Goal: Task Accomplishment & Management: Manage account settings

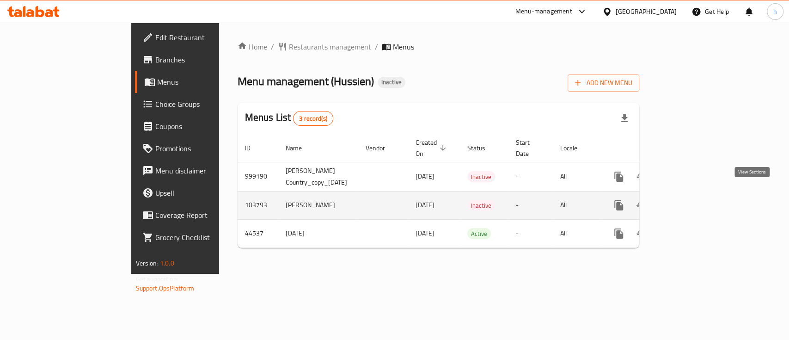
click at [696, 194] on link "enhanced table" at bounding box center [685, 205] width 22 height 22
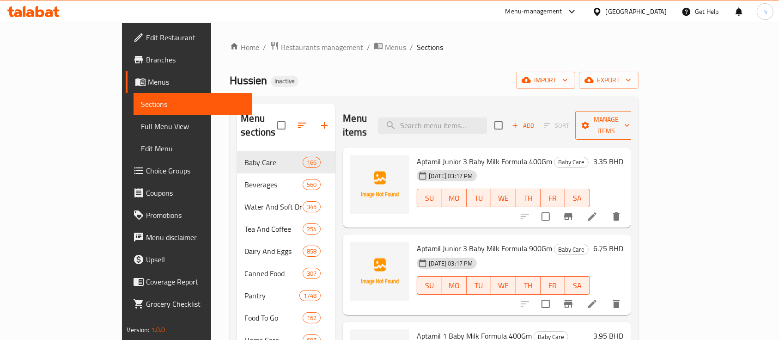
click at [630, 118] on span "Manage items" at bounding box center [606, 125] width 47 height 23
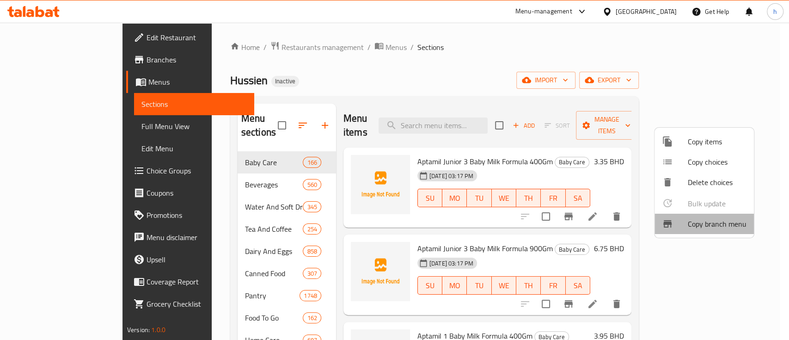
click at [712, 227] on span "Copy branch menu" at bounding box center [717, 223] width 59 height 11
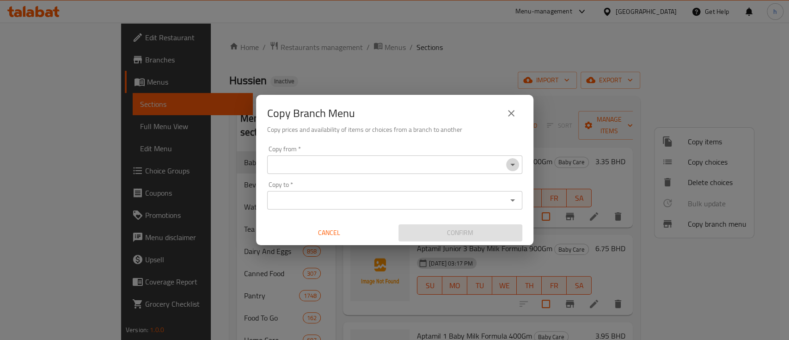
click at [515, 165] on icon "Open" at bounding box center [512, 164] width 11 height 11
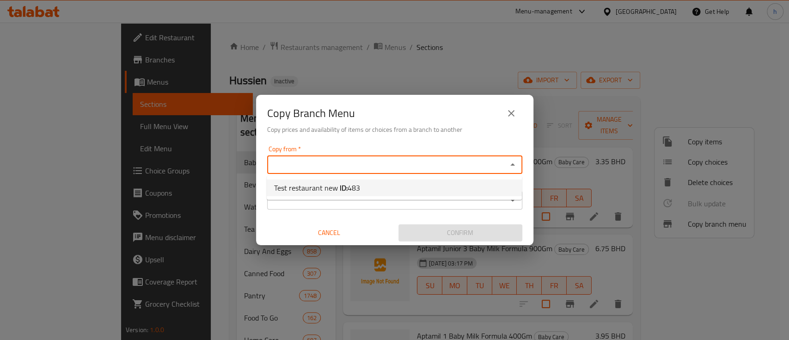
click at [511, 116] on icon "close" at bounding box center [511, 113] width 11 height 11
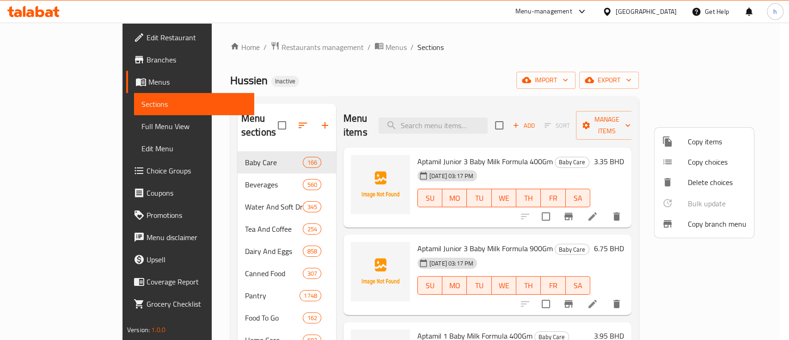
click at [728, 76] on div at bounding box center [394, 170] width 789 height 340
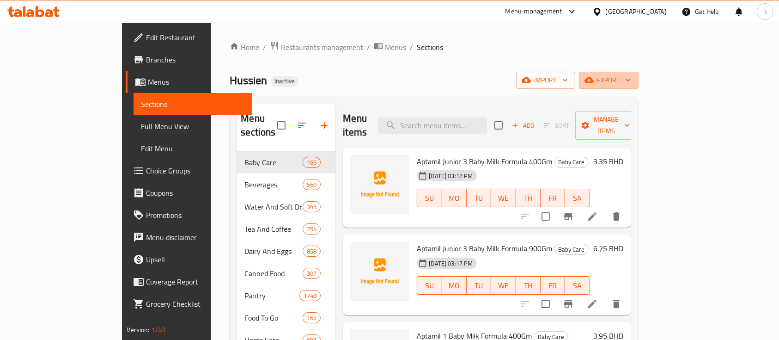
click at [631, 76] on span "export" at bounding box center [608, 80] width 45 height 12
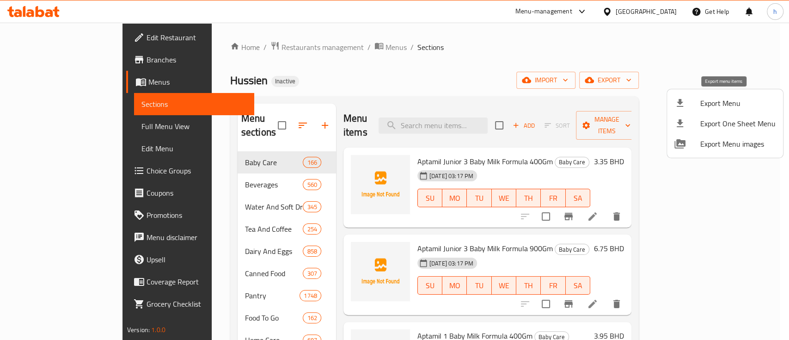
click at [747, 101] on span "Export Menu" at bounding box center [737, 103] width 75 height 11
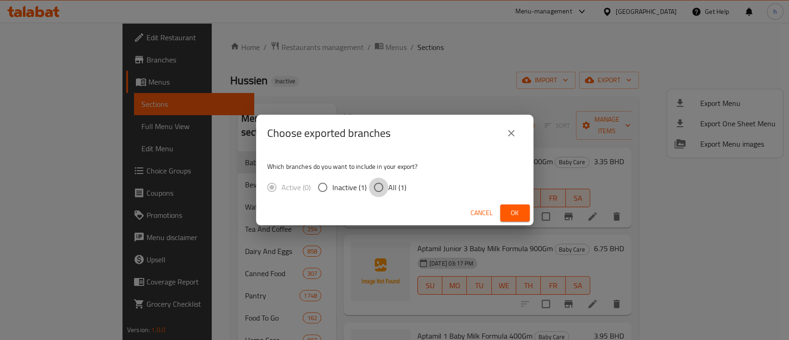
click at [382, 186] on input "All (1)" at bounding box center [378, 186] width 19 height 19
radio input "true"
click at [507, 213] on span "Ok" at bounding box center [514, 213] width 15 height 12
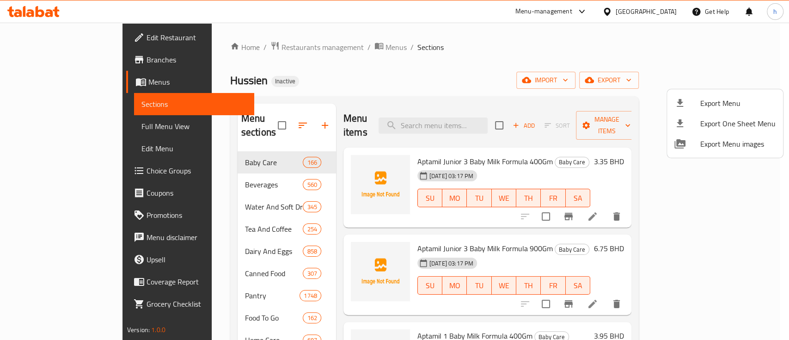
click at [39, 13] on div at bounding box center [394, 170] width 789 height 340
click at [39, 13] on icon at bounding box center [33, 11] width 52 height 11
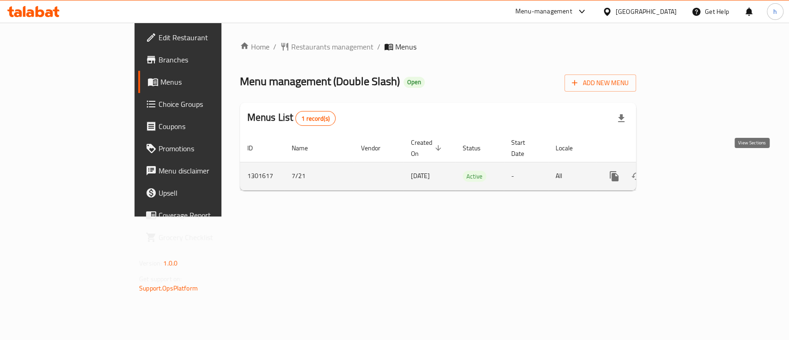
click at [685, 172] on icon "enhanced table" at bounding box center [680, 176] width 8 height 8
click at [692, 165] on link "enhanced table" at bounding box center [681, 176] width 22 height 22
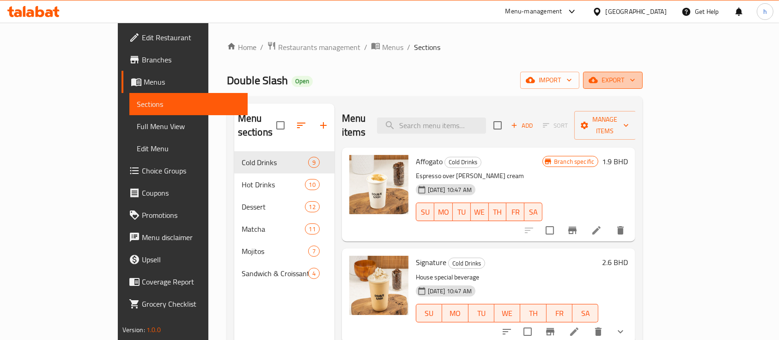
click at [635, 76] on span "export" at bounding box center [613, 80] width 45 height 12
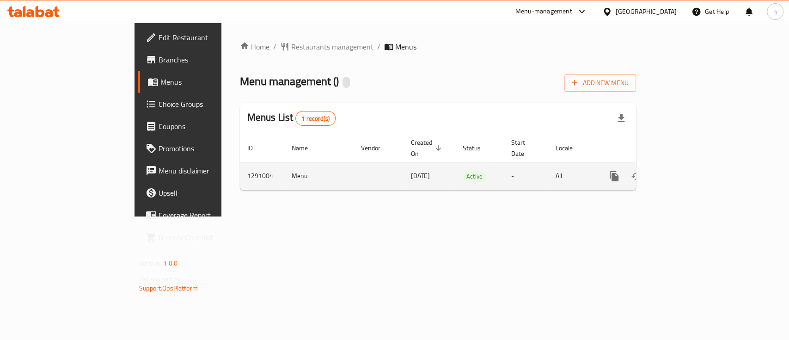
click at [692, 171] on link "enhanced table" at bounding box center [681, 176] width 22 height 22
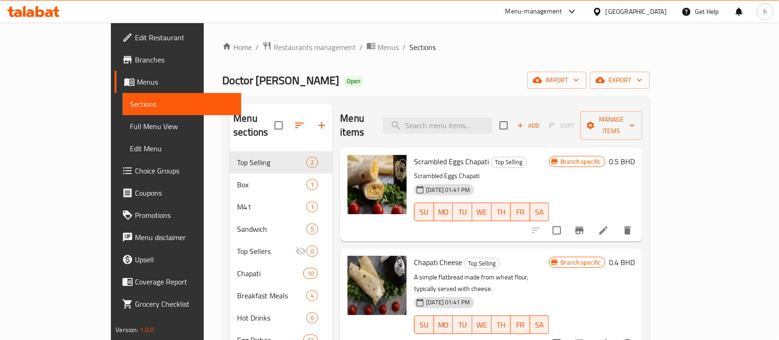
click at [37, 18] on div at bounding box center [33, 11] width 67 height 18
click at [37, 17] on icon at bounding box center [40, 11] width 9 height 11
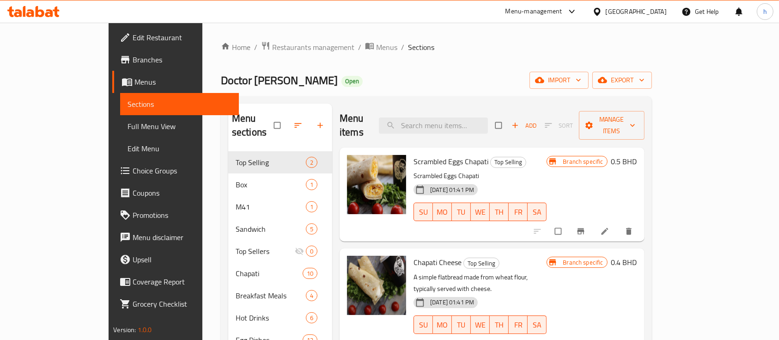
click at [52, 12] on icon at bounding box center [49, 13] width 8 height 8
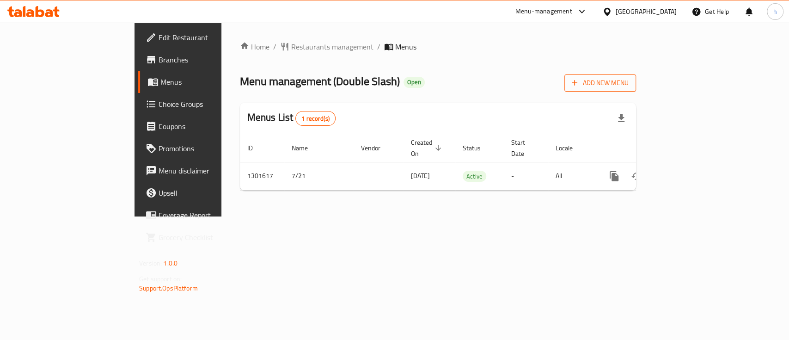
click at [628, 83] on span "Add New Menu" at bounding box center [600, 83] width 57 height 12
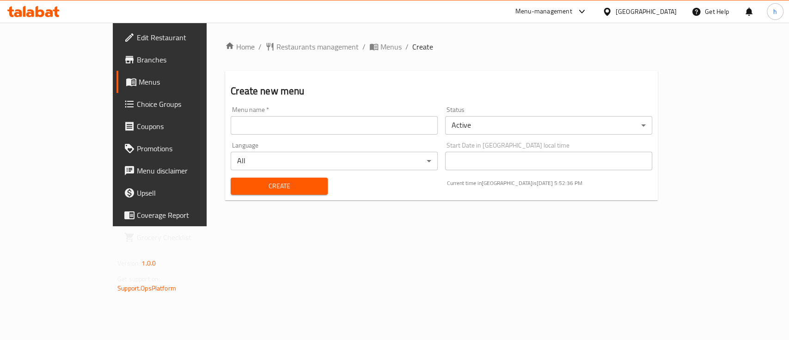
click at [231, 123] on input "text" at bounding box center [334, 125] width 207 height 18
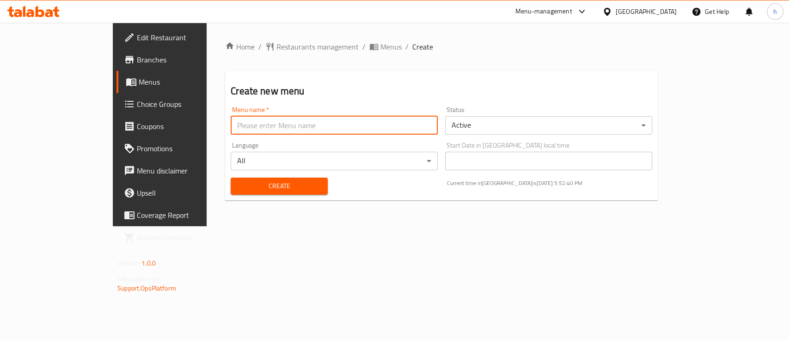
click at [139, 80] on span "Menus" at bounding box center [188, 81] width 98 height 11
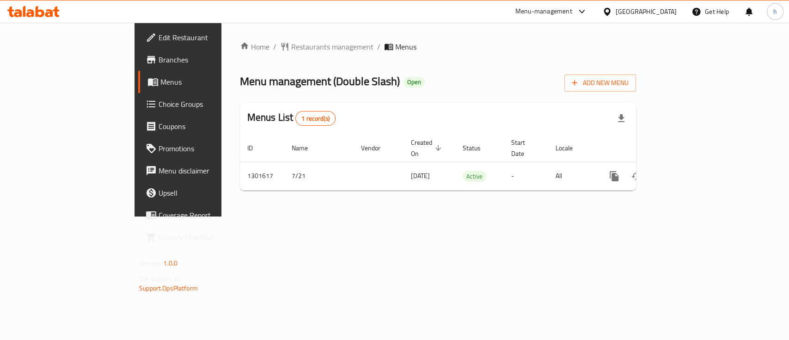
click at [138, 67] on link "Branches" at bounding box center [202, 60] width 128 height 22
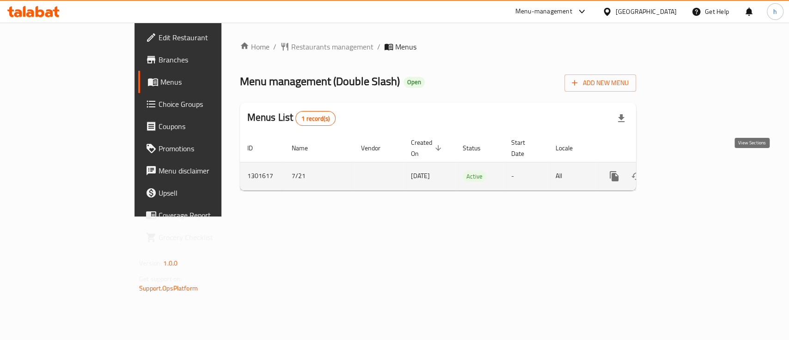
click at [685, 172] on icon "enhanced table" at bounding box center [680, 176] width 8 height 8
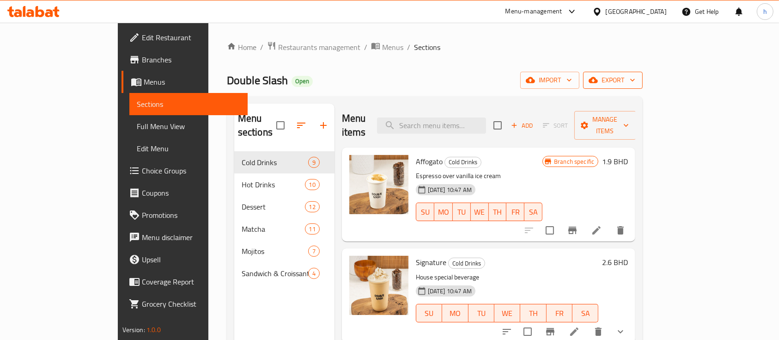
click at [635, 76] on span "export" at bounding box center [613, 80] width 45 height 12
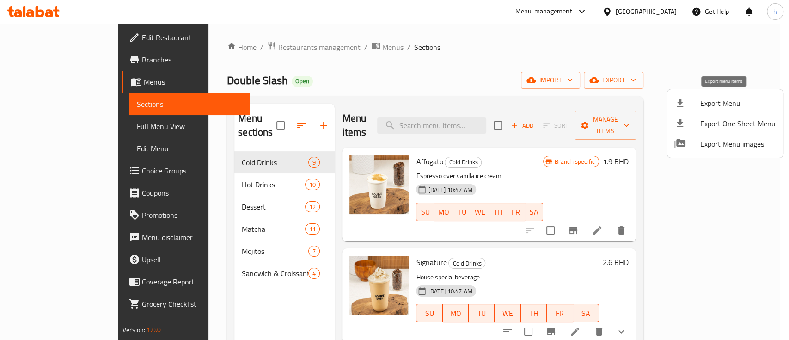
click at [719, 103] on span "Export Menu" at bounding box center [737, 103] width 75 height 11
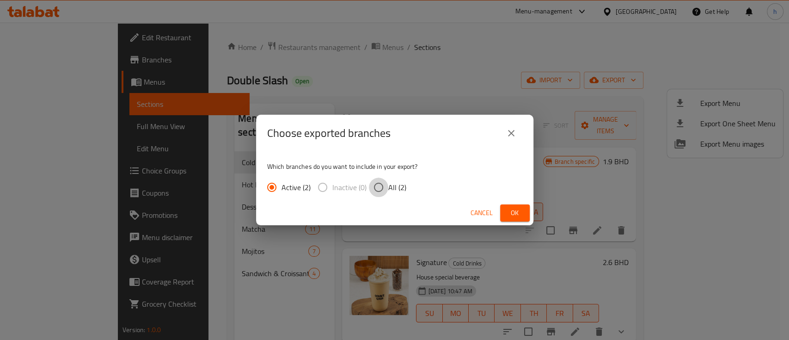
click at [377, 183] on input "All (2)" at bounding box center [378, 186] width 19 height 19
radio input "true"
click at [509, 206] on button "Ok" at bounding box center [515, 212] width 30 height 17
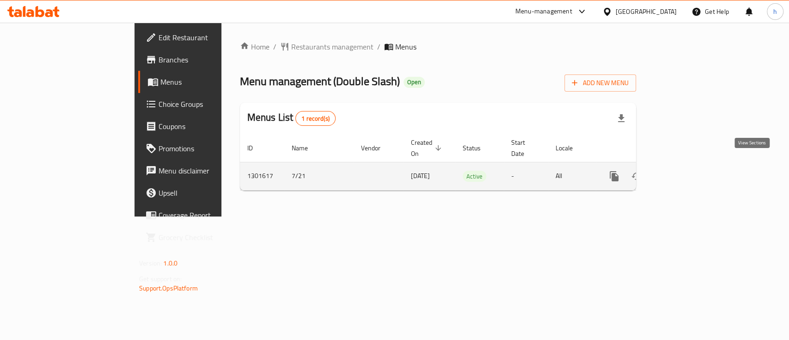
click at [686, 171] on icon "enhanced table" at bounding box center [680, 176] width 11 height 11
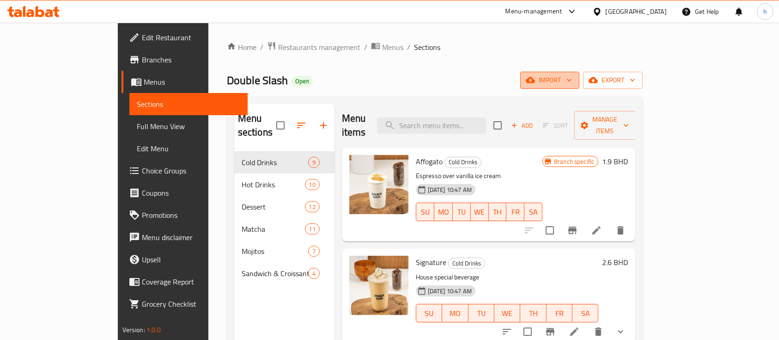
click at [572, 76] on span "import" at bounding box center [550, 80] width 44 height 12
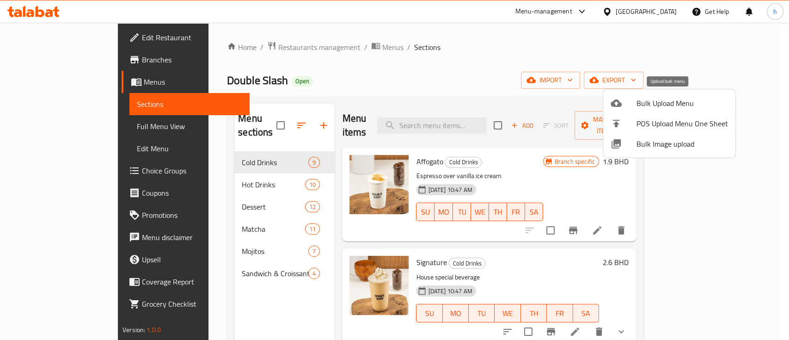
click at [668, 98] on span "Bulk Upload Menu" at bounding box center [681, 103] width 91 height 11
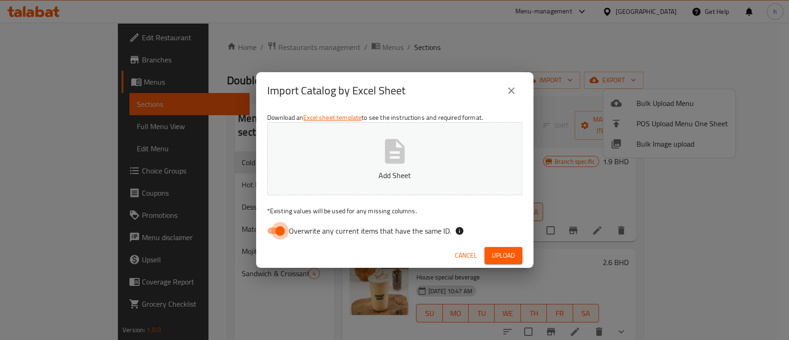
click at [274, 235] on input "Overwrite any current items that have the same ID." at bounding box center [280, 231] width 53 height 18
checkbox input "false"
click at [382, 165] on icon "button" at bounding box center [395, 151] width 30 height 30
click at [508, 88] on icon "close" at bounding box center [511, 90] width 11 height 11
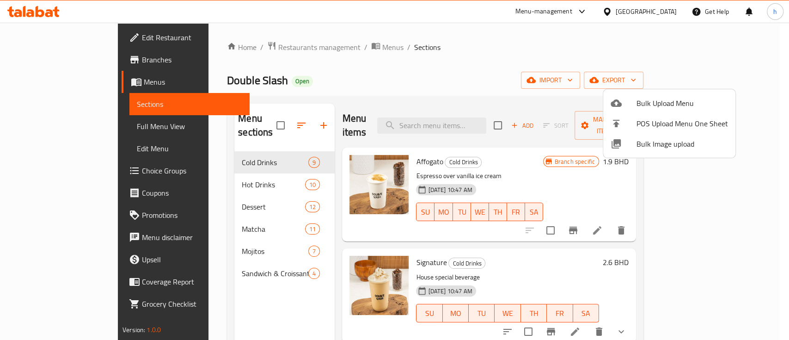
click at [53, 123] on div at bounding box center [394, 170] width 789 height 340
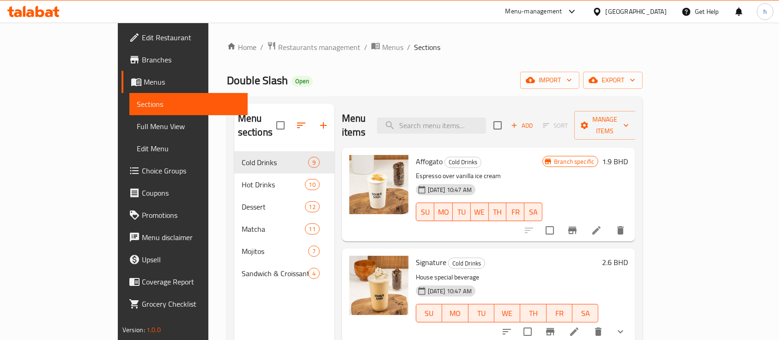
click at [137, 123] on span "Full Menu View" at bounding box center [189, 126] width 104 height 11
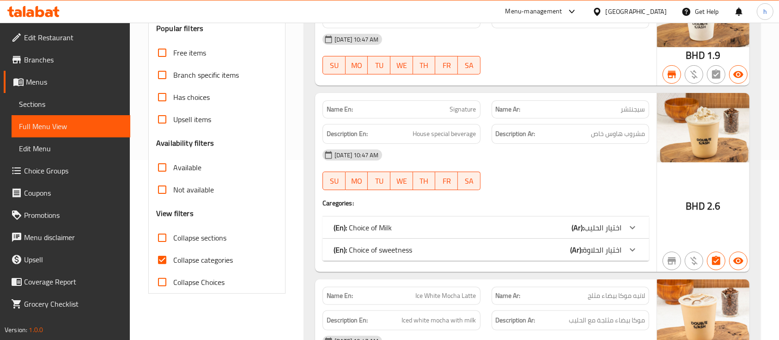
scroll to position [181, 0]
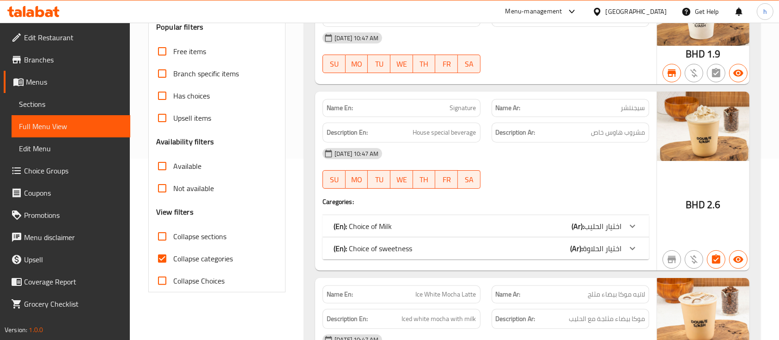
click at [163, 260] on input "Collapse categories" at bounding box center [162, 258] width 22 height 22
checkbox input "false"
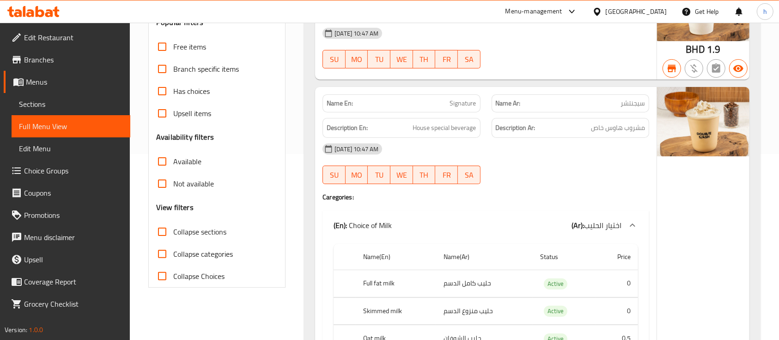
scroll to position [0, 0]
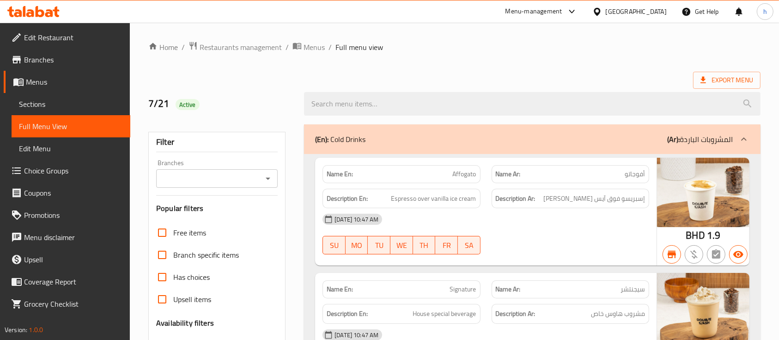
click at [47, 13] on icon at bounding box center [49, 13] width 8 height 8
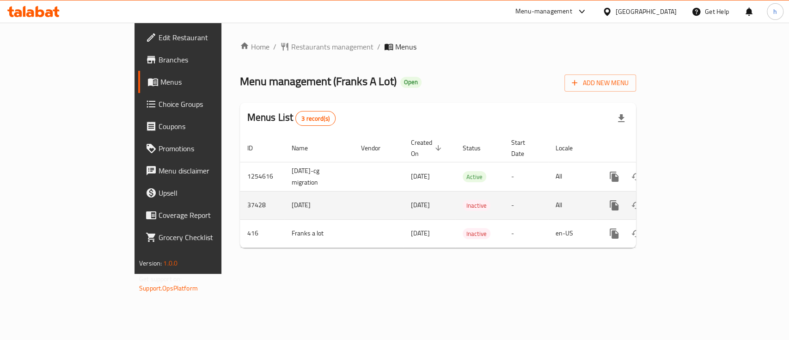
click at [686, 200] on icon "enhanced table" at bounding box center [680, 205] width 11 height 11
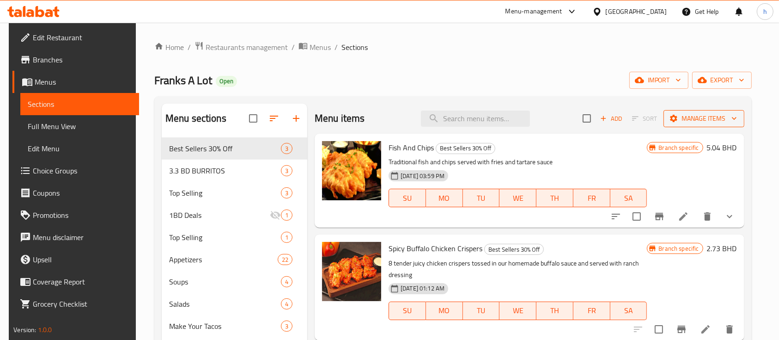
click at [718, 115] on span "Manage items" at bounding box center [704, 119] width 66 height 12
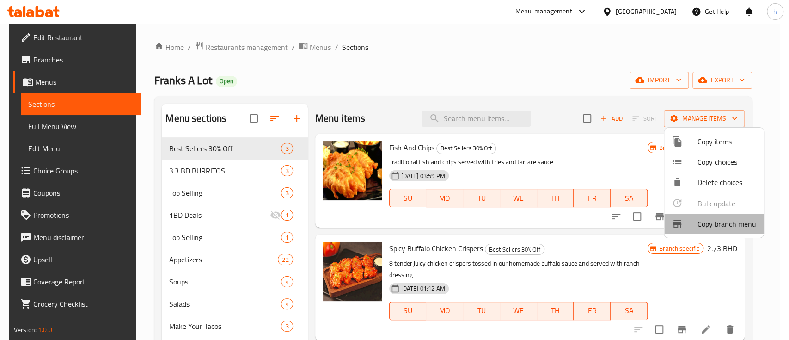
click at [723, 222] on span "Copy branch menu" at bounding box center [726, 223] width 59 height 11
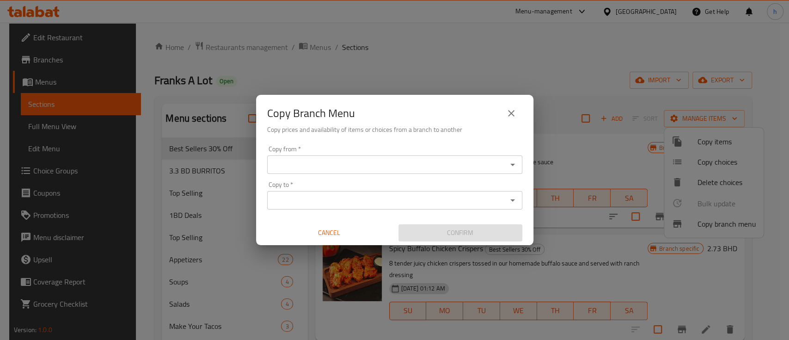
click at [318, 153] on div "Copy from   * Copy from *" at bounding box center [394, 160] width 255 height 28
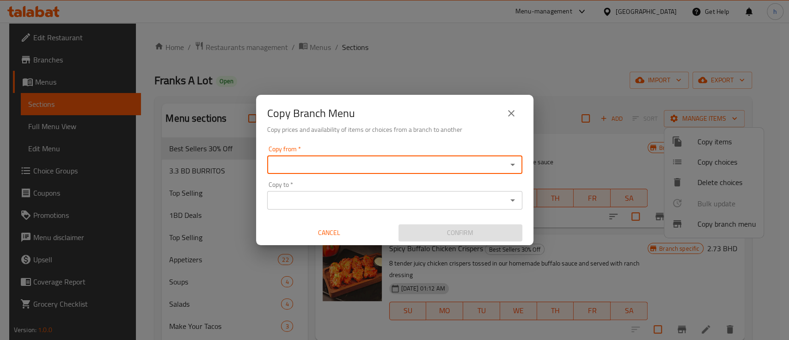
click at [316, 163] on input "Copy from   *" at bounding box center [387, 164] width 234 height 13
click at [380, 125] on h6 "Copy prices and availability of items or choices from a branch to another" at bounding box center [394, 129] width 255 height 10
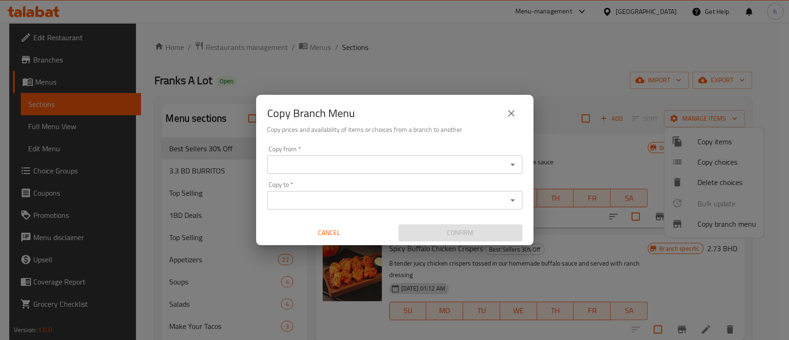
click at [363, 191] on div "Copy to *" at bounding box center [394, 200] width 255 height 18
click at [366, 178] on div "Copy from   * Copy from * Copy to   * Copy to * Cancel Confirm" at bounding box center [394, 193] width 277 height 103
click at [507, 118] on icon "close" at bounding box center [511, 113] width 11 height 11
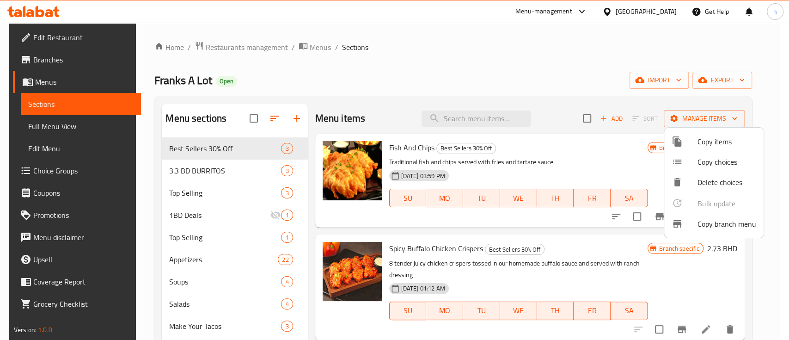
click at [66, 132] on div at bounding box center [394, 170] width 789 height 340
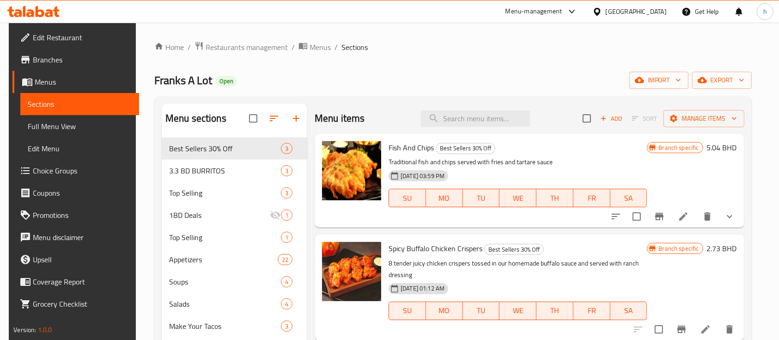
drag, startPoint x: 66, startPoint y: 132, endPoint x: 60, endPoint y: 128, distance: 7.6
click at [66, 132] on link "Full Menu View" at bounding box center [79, 126] width 119 height 22
click at [63, 129] on span "Full Menu View" at bounding box center [80, 126] width 104 height 11
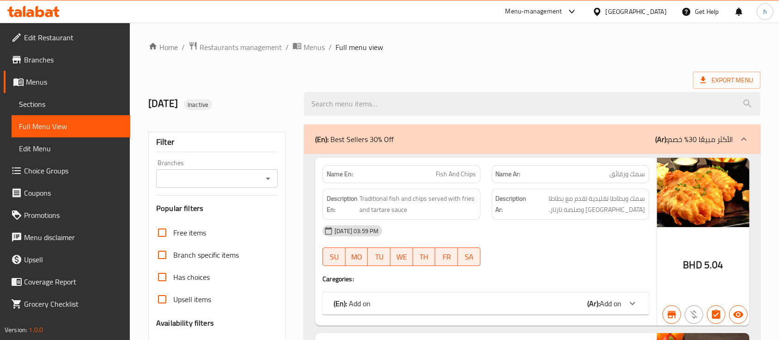
scroll to position [3, 0]
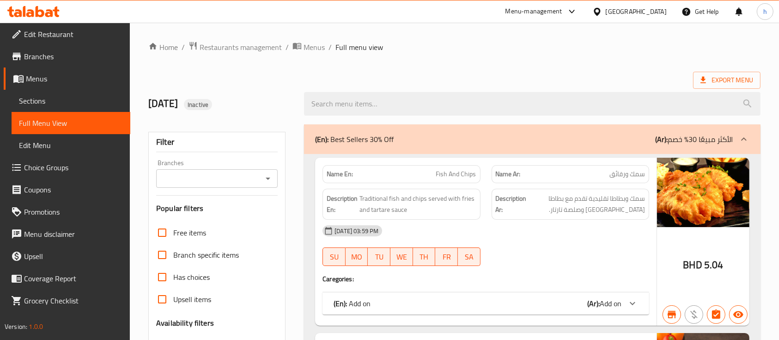
click at [189, 176] on input "Branches" at bounding box center [209, 178] width 101 height 13
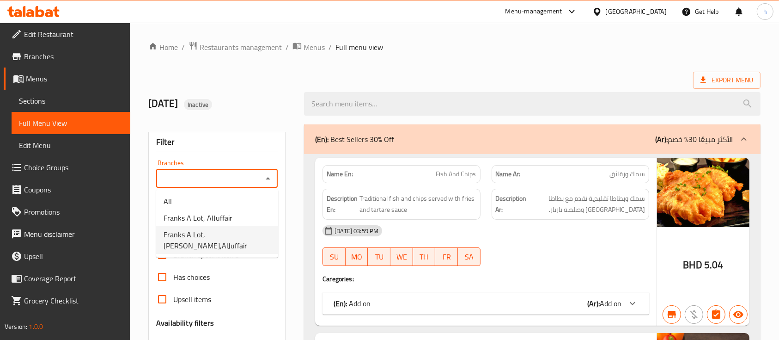
click at [206, 232] on span "Franks A Lot, Juffair,AlJuffair" at bounding box center [217, 240] width 107 height 22
type input "Franks A Lot, Juffair,AlJuffair"
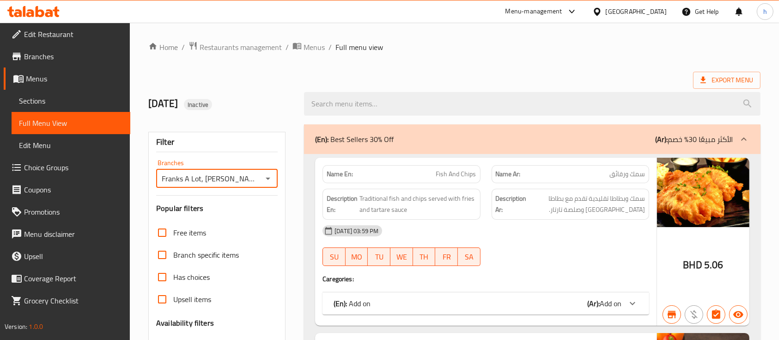
scroll to position [187, 0]
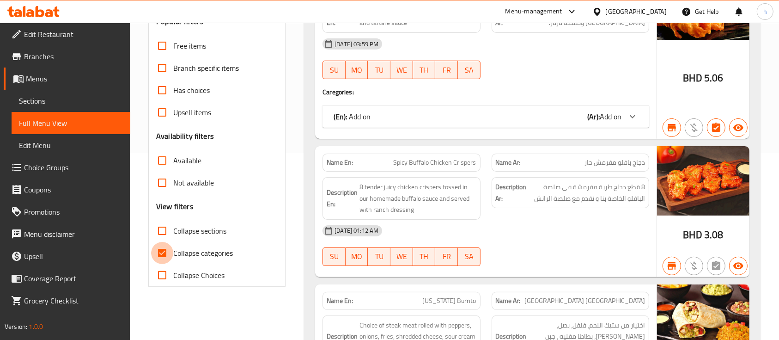
click at [162, 257] on input "Collapse categories" at bounding box center [162, 253] width 22 height 22
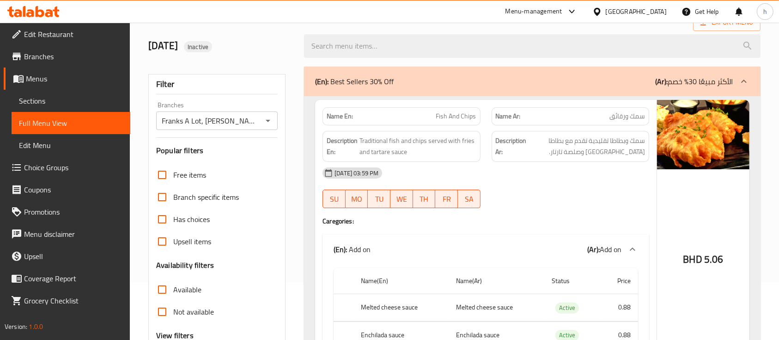
scroll to position [52, 0]
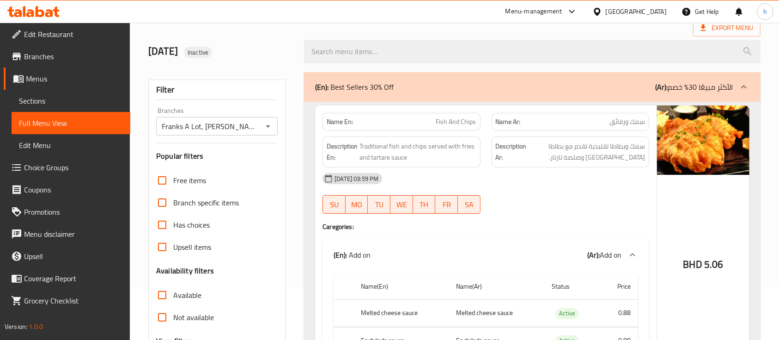
click at [220, 127] on input "Franks A Lot, Juffair,AlJuffair" at bounding box center [209, 126] width 101 height 13
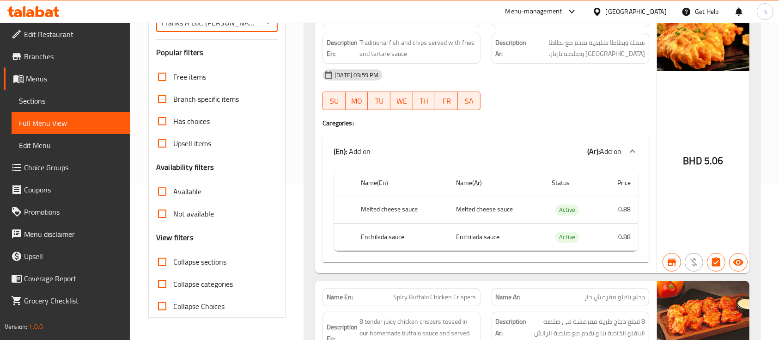
scroll to position [159, 0]
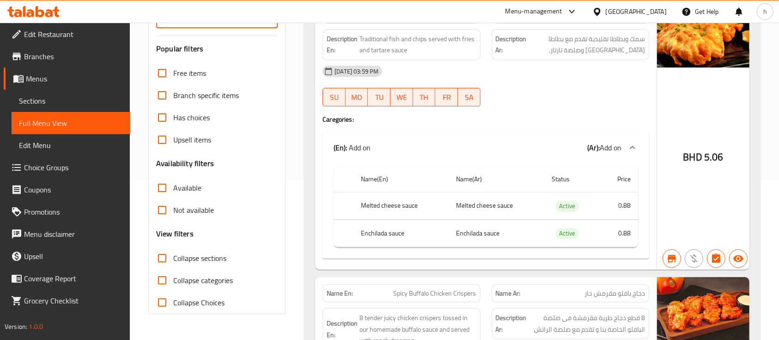
click at [163, 280] on input "Collapse categories" at bounding box center [162, 280] width 22 height 22
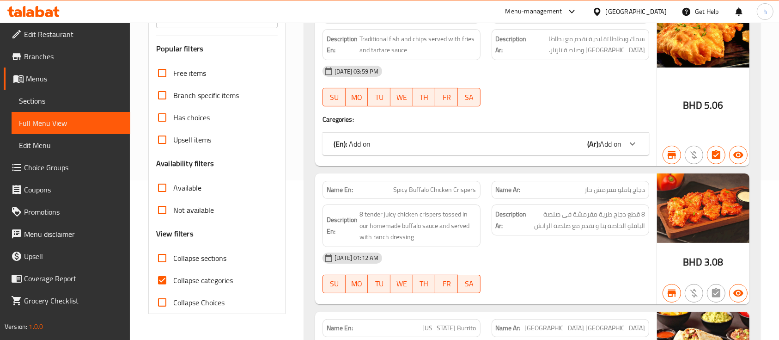
click at [504, 144] on div "(En): Add on (Ar): Add on" at bounding box center [478, 143] width 288 height 11
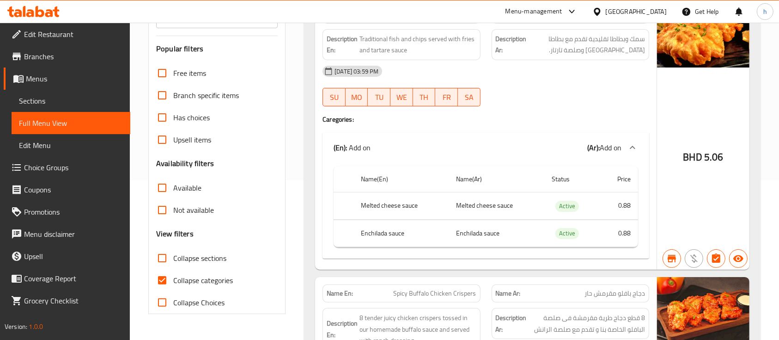
click at [504, 144] on div "(En): Add on (Ar): Add on" at bounding box center [478, 147] width 288 height 11
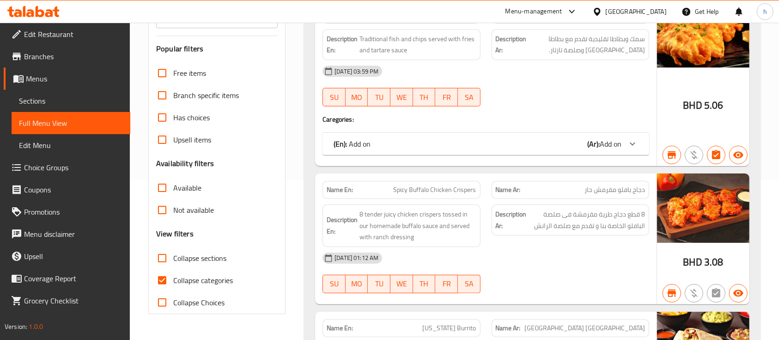
drag, startPoint x: 158, startPoint y: 283, endPoint x: 273, endPoint y: 249, distance: 119.1
click at [158, 283] on input "Collapse categories" at bounding box center [162, 280] width 22 height 22
checkbox input "false"
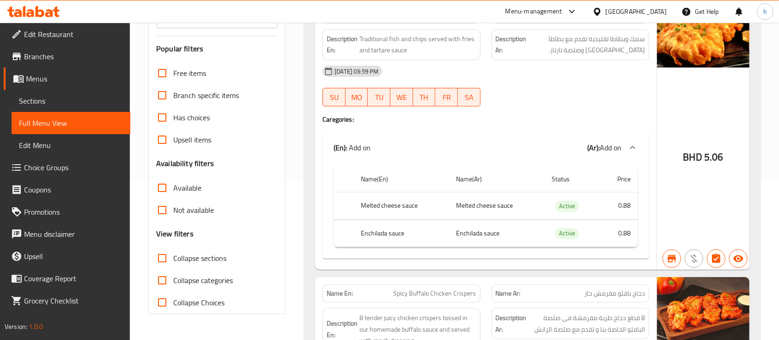
click at [42, 51] on span "Branches" at bounding box center [73, 56] width 99 height 11
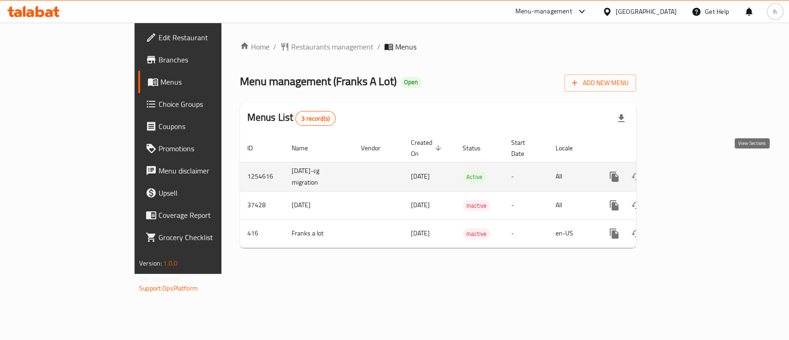
click at [685, 172] on icon "enhanced table" at bounding box center [680, 176] width 8 height 8
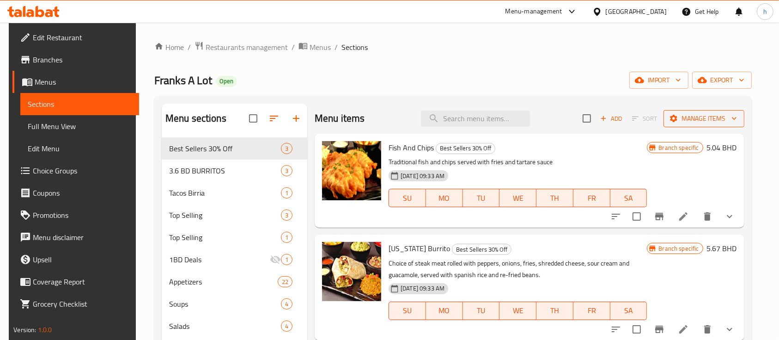
click at [705, 120] on span "Manage items" at bounding box center [704, 119] width 66 height 12
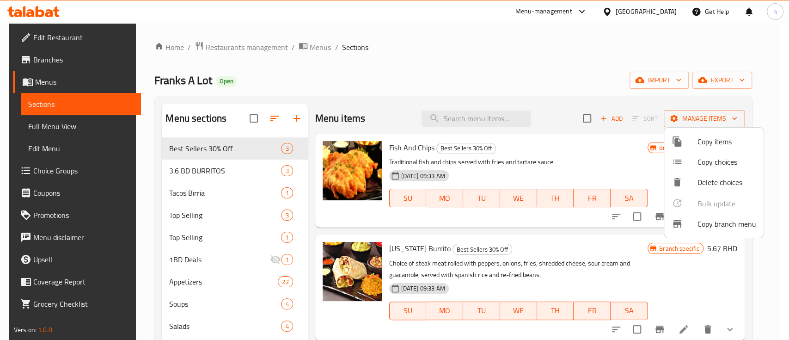
click at [726, 227] on span "Copy branch menu" at bounding box center [726, 223] width 59 height 11
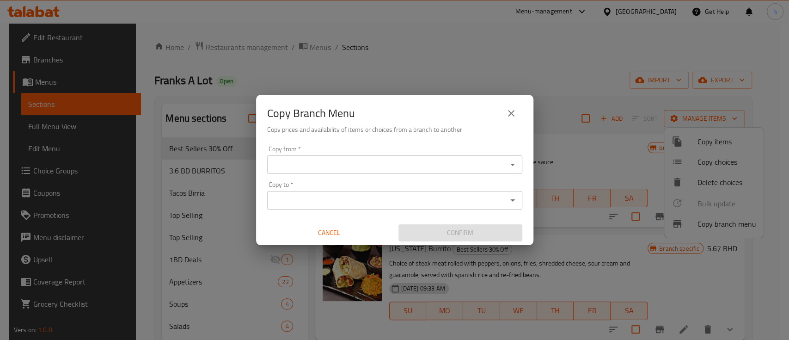
click at [367, 160] on input "Copy from   *" at bounding box center [387, 164] width 234 height 13
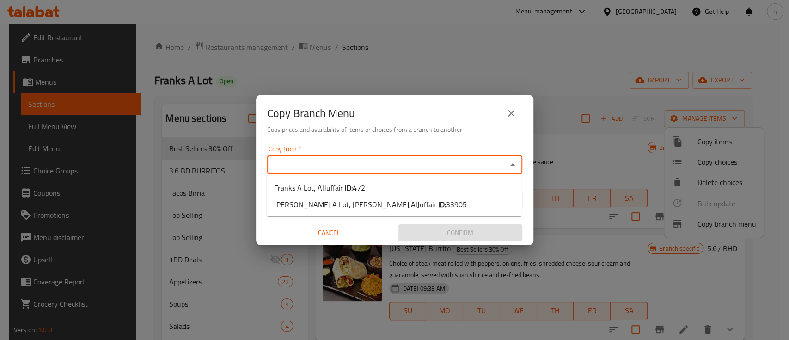
click at [383, 171] on div "Copy from *" at bounding box center [394, 164] width 255 height 18
click at [414, 125] on h6 "Copy prices and availability of items or choices from a branch to another" at bounding box center [394, 129] width 255 height 10
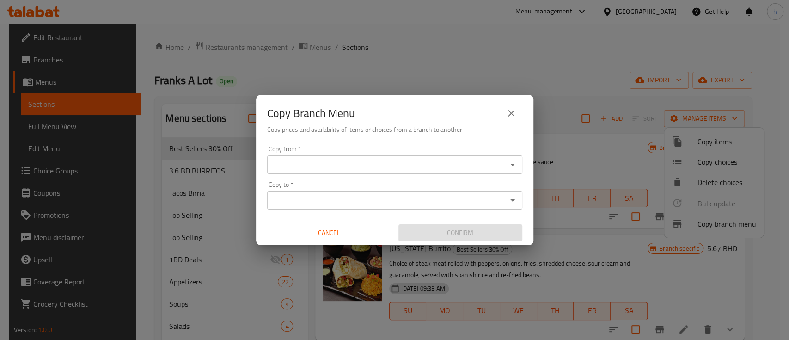
click at [395, 161] on input "Copy from   *" at bounding box center [387, 164] width 234 height 13
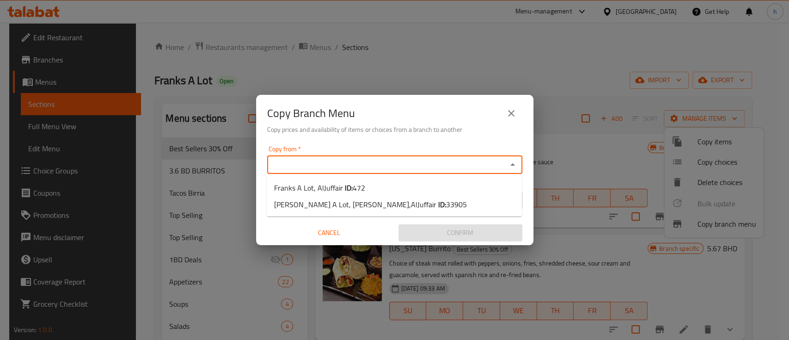
click at [396, 163] on input "Copy from   *" at bounding box center [387, 164] width 234 height 13
click at [371, 208] on div "Copy to *" at bounding box center [394, 200] width 255 height 18
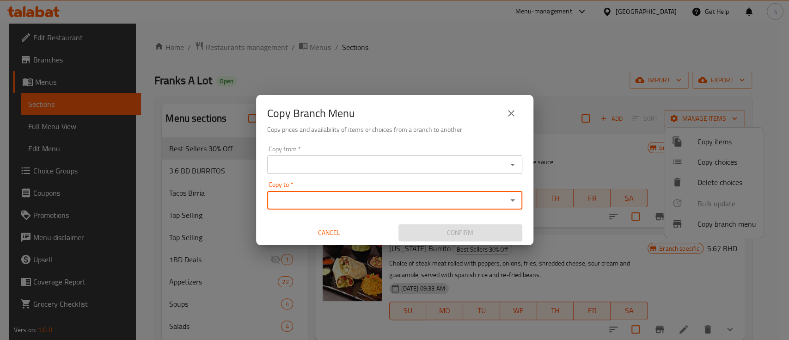
click at [503, 116] on button "close" at bounding box center [511, 113] width 22 height 22
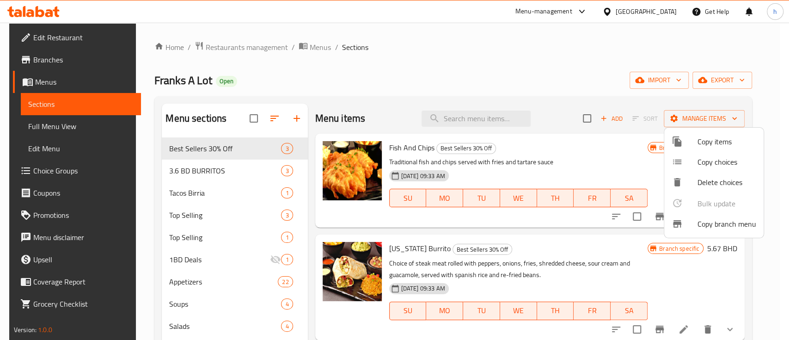
click at [47, 55] on div at bounding box center [394, 170] width 789 height 340
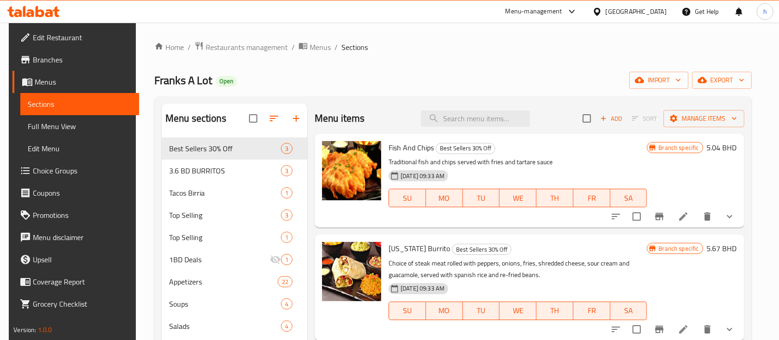
click at [493, 35] on div "Home / Restaurants management / Menus / Sections [PERSON_NAME] A Lot Open impor…" at bounding box center [453, 339] width 634 height 632
click at [61, 57] on span "Branches" at bounding box center [82, 59] width 99 height 11
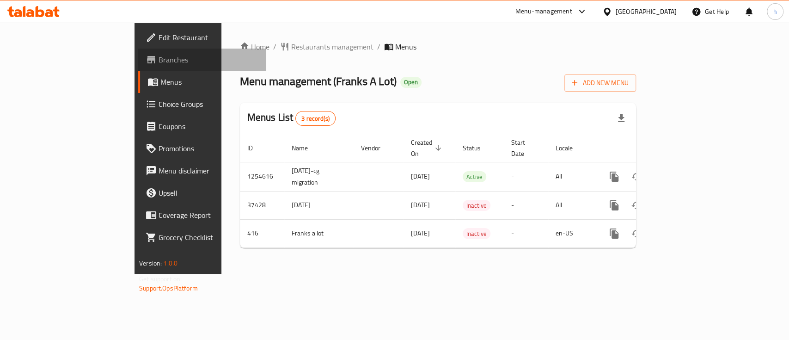
click at [138, 69] on link "Branches" at bounding box center [202, 60] width 128 height 22
